Goal: Find specific page/section: Find specific page/section

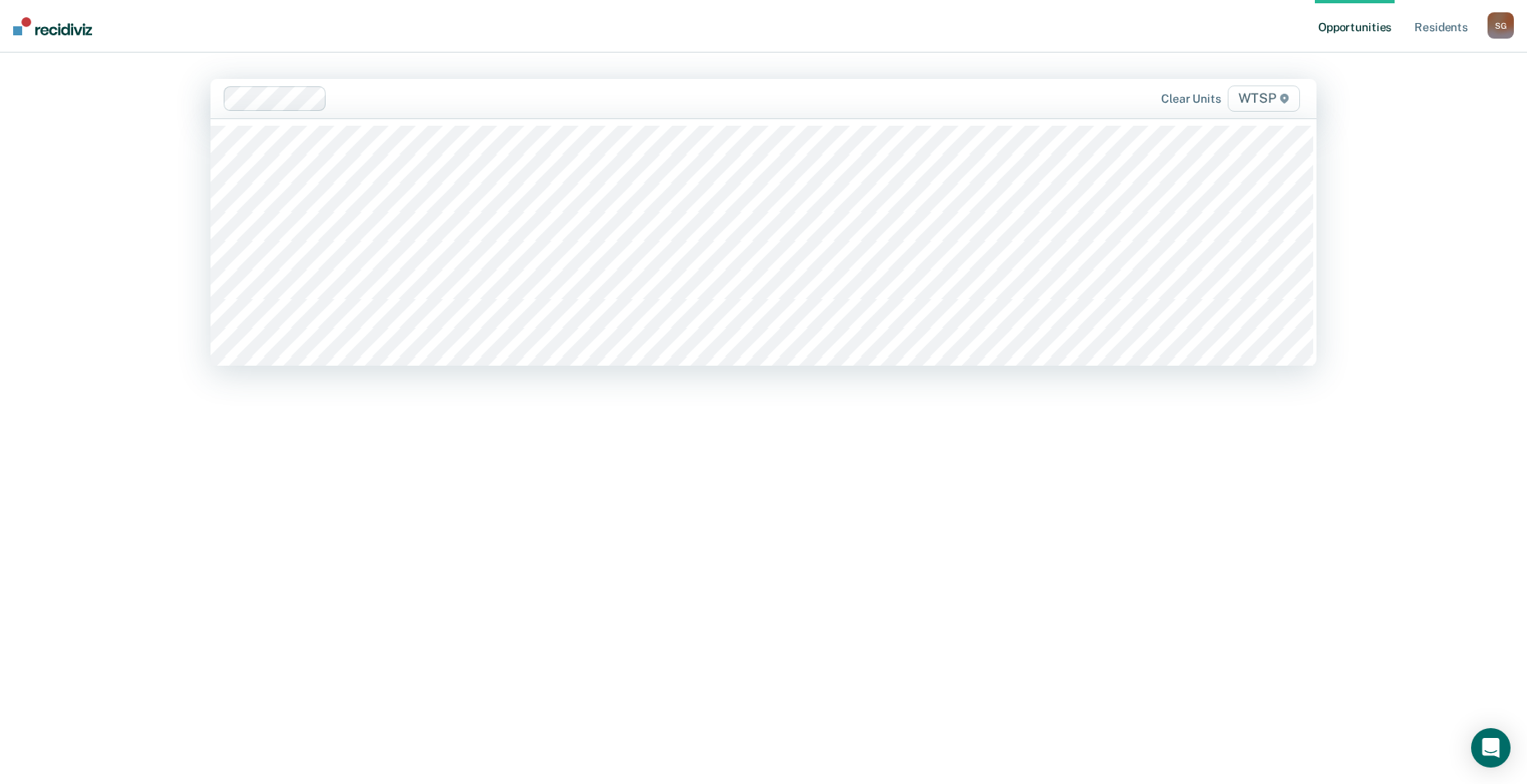
click at [327, 506] on div "None of the residents on the selected unit's caseloads are eligible for opportu…" at bounding box center [764, 507] width 1106 height 600
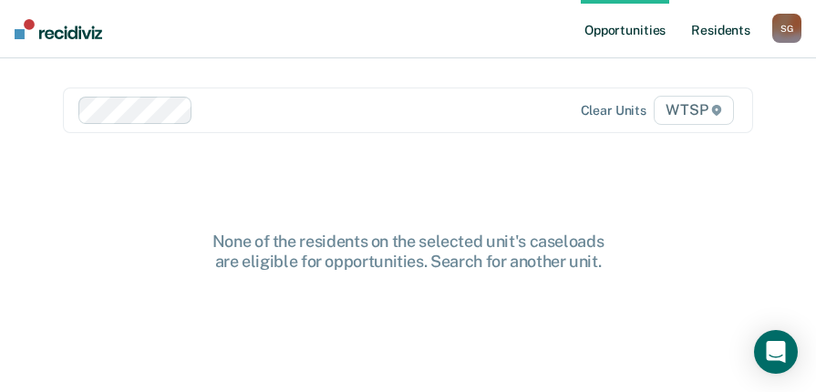
click at [724, 33] on link "Resident s" at bounding box center [720, 29] width 67 height 58
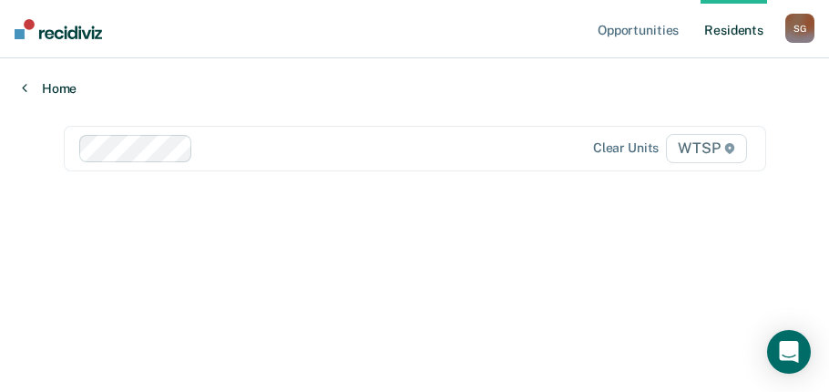
click at [49, 83] on link "Home" at bounding box center [414, 88] width 785 height 16
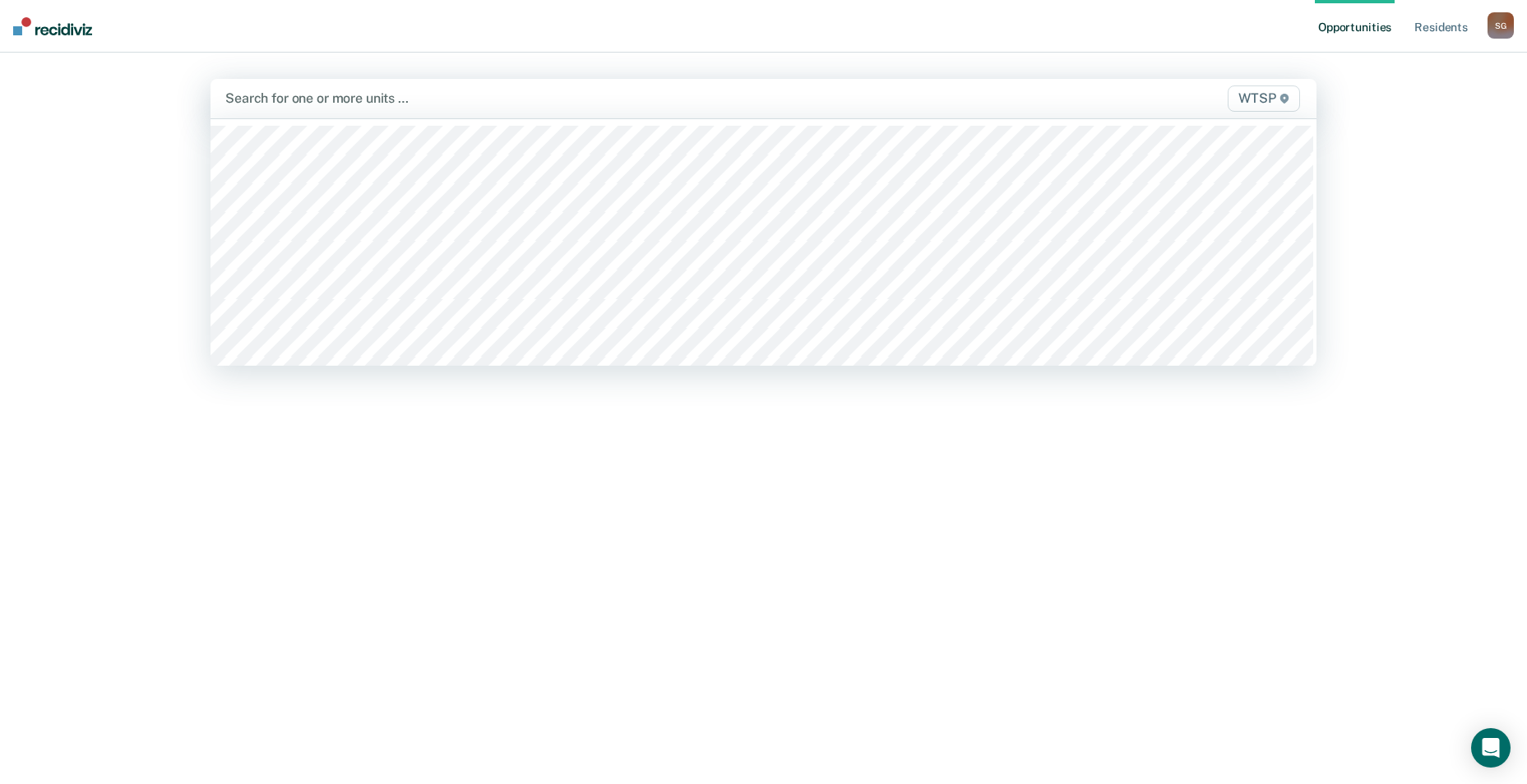
click at [438, 99] on div at bounding box center [602, 97] width 753 height 19
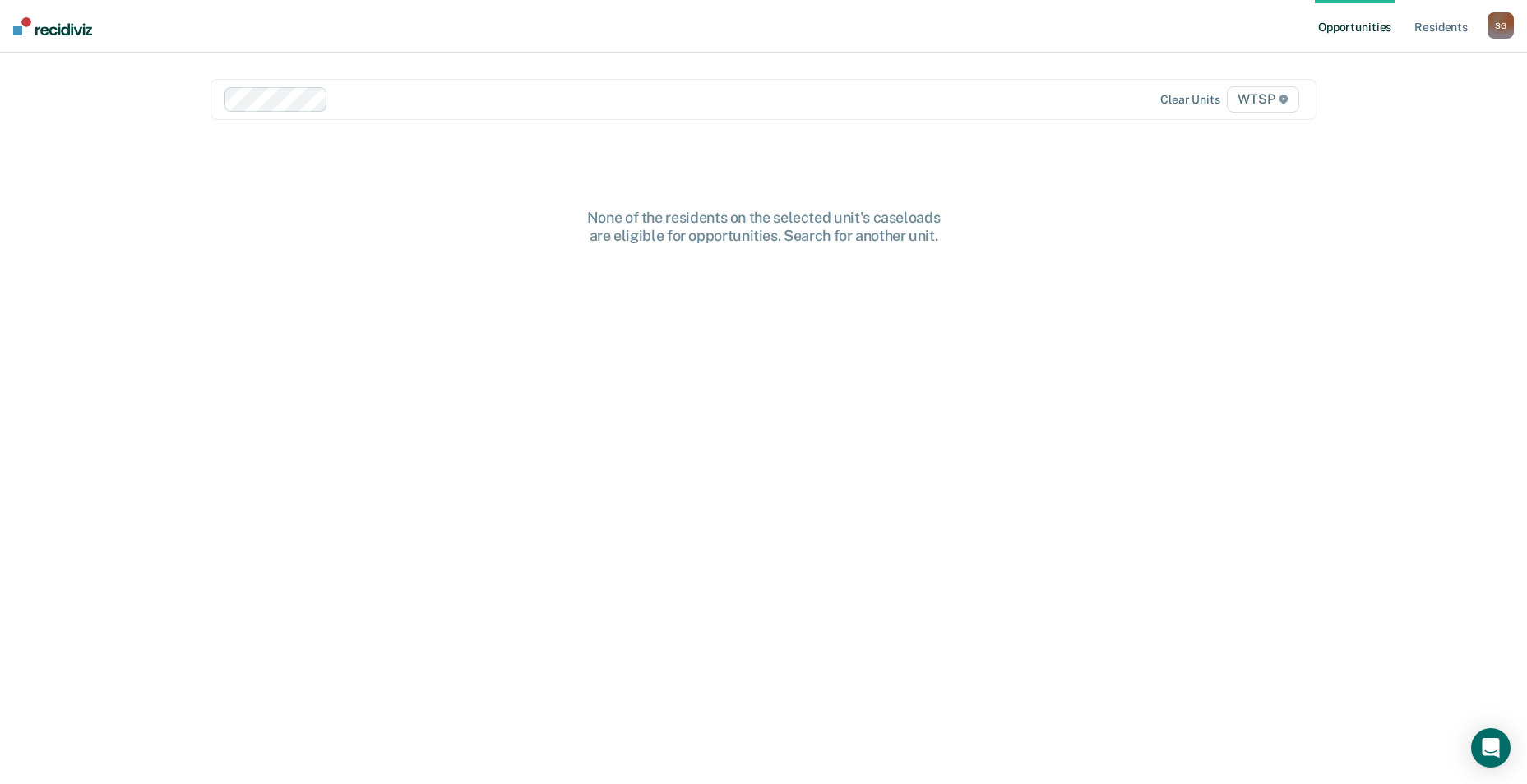
click at [45, 24] on img at bounding box center [52, 26] width 79 height 18
